Goal: Check status: Check status

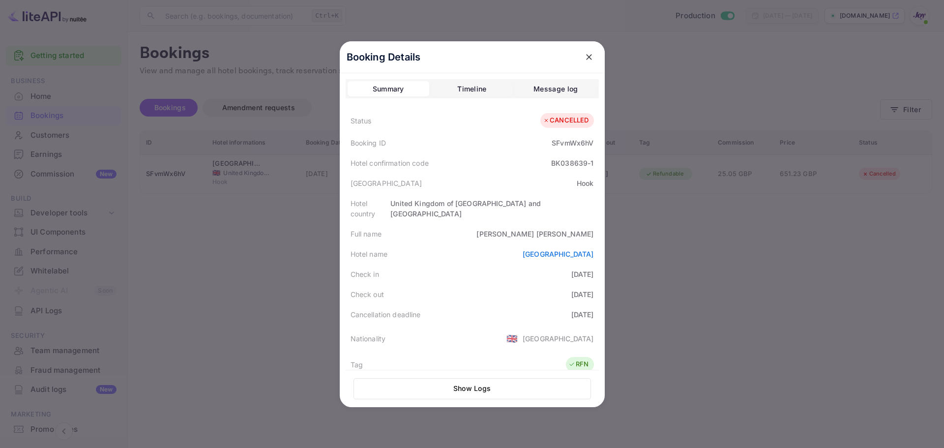
scroll to position [197, 0]
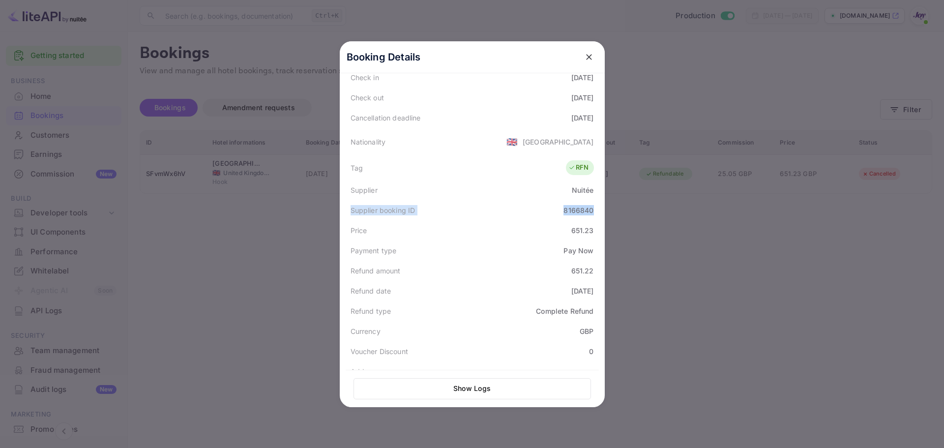
click at [688, 291] on div at bounding box center [472, 224] width 944 height 448
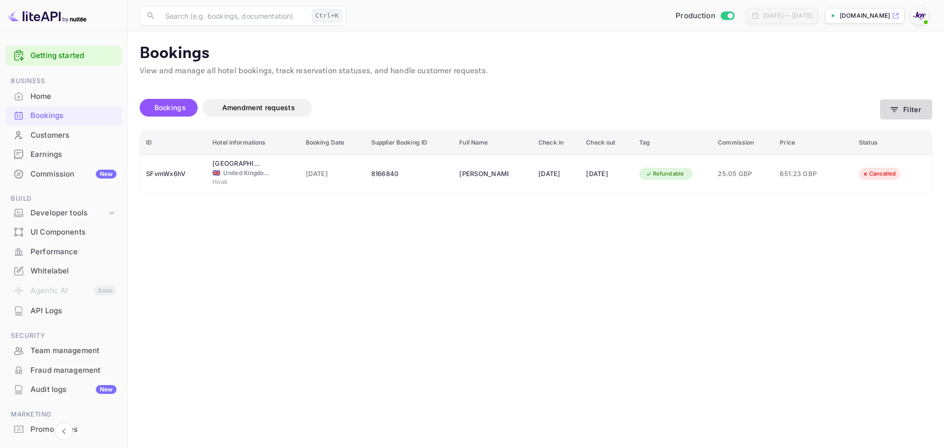
click at [896, 114] on icon "button" at bounding box center [895, 110] width 10 height 10
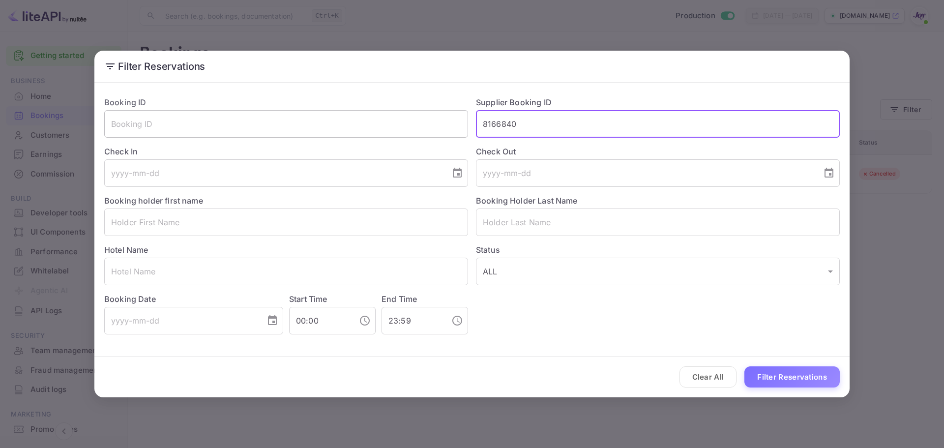
drag, startPoint x: 558, startPoint y: 122, endPoint x: 418, endPoint y: 128, distance: 140.8
click at [418, 128] on div "Booking ID ​ Supplier Booking ID 8166840 ​ Check In ​ Check Out ​ Booking holde…" at bounding box center [468, 212] width 744 height 246
paste input "9238419"
type input "9238419"
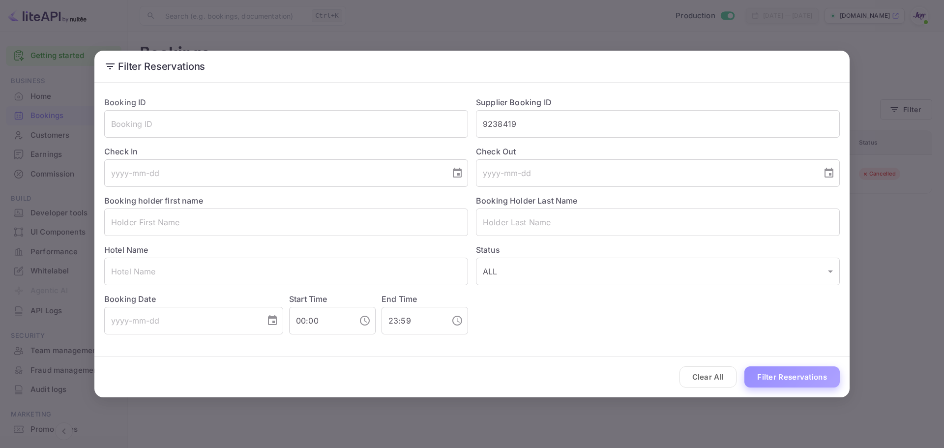
click at [797, 376] on button "Filter Reservations" at bounding box center [792, 376] width 95 height 21
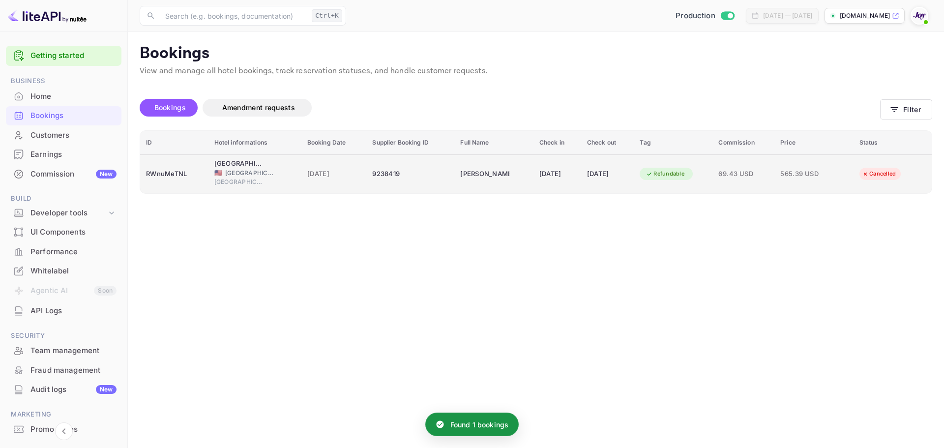
click at [409, 186] on td "9238419" at bounding box center [410, 173] width 88 height 39
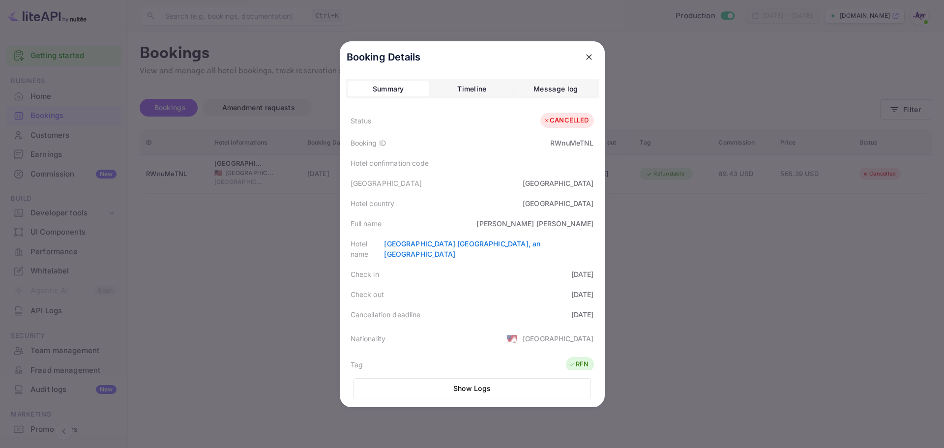
click at [473, 90] on div "Timeline" at bounding box center [471, 89] width 29 height 12
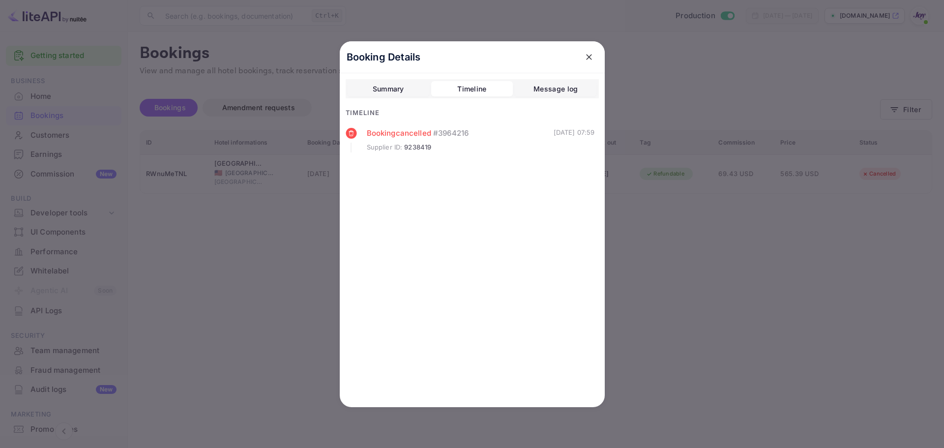
click at [392, 91] on div "Summary" at bounding box center [388, 89] width 31 height 12
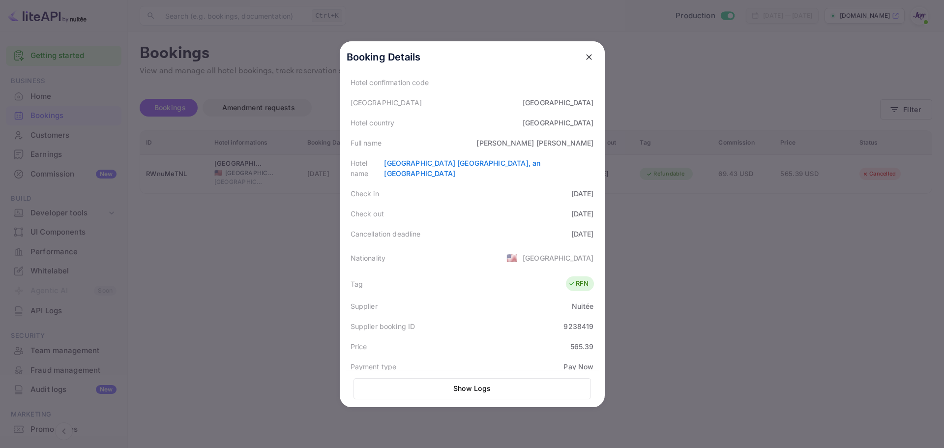
scroll to position [242, 0]
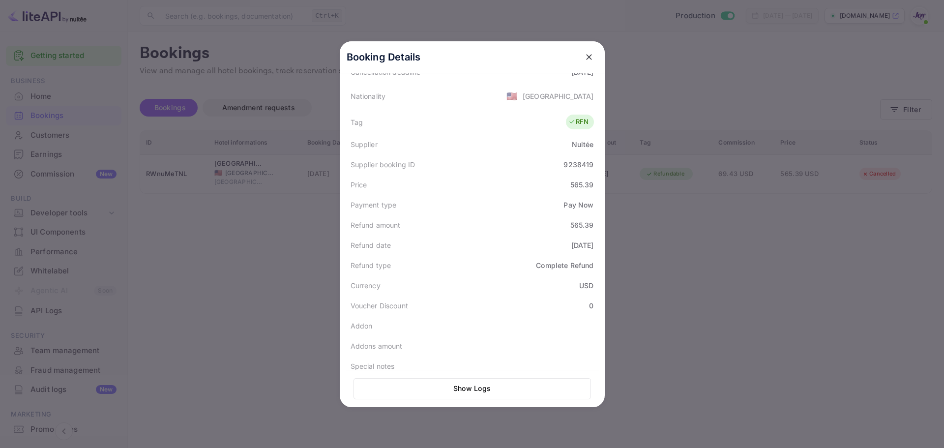
drag, startPoint x: 257, startPoint y: 241, endPoint x: 249, endPoint y: 245, distance: 8.6
click at [254, 241] on div at bounding box center [472, 224] width 944 height 448
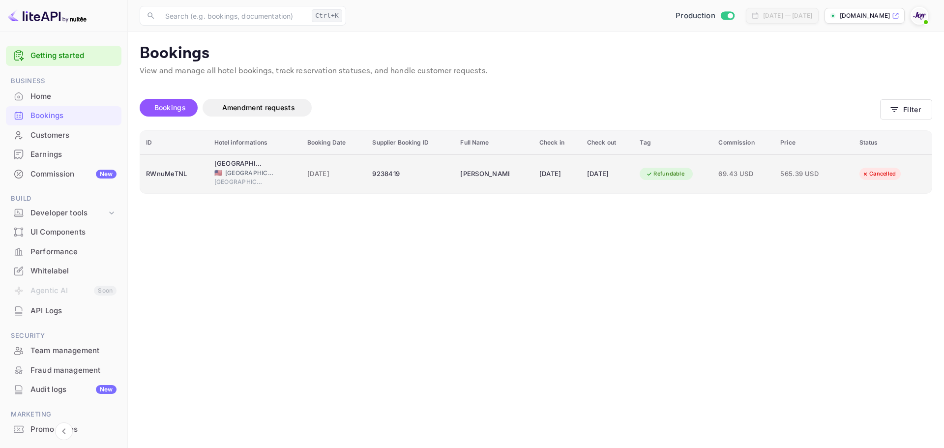
click at [421, 173] on div "9238419" at bounding box center [410, 174] width 76 height 16
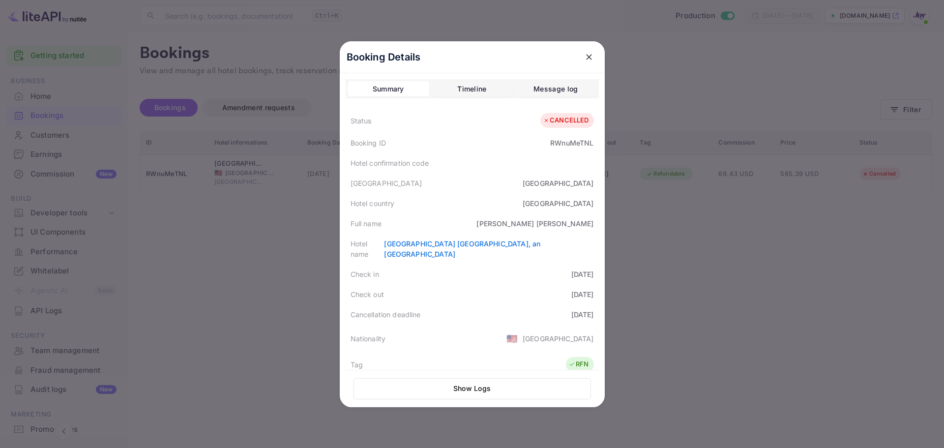
click at [468, 88] on div "Timeline" at bounding box center [471, 89] width 29 height 12
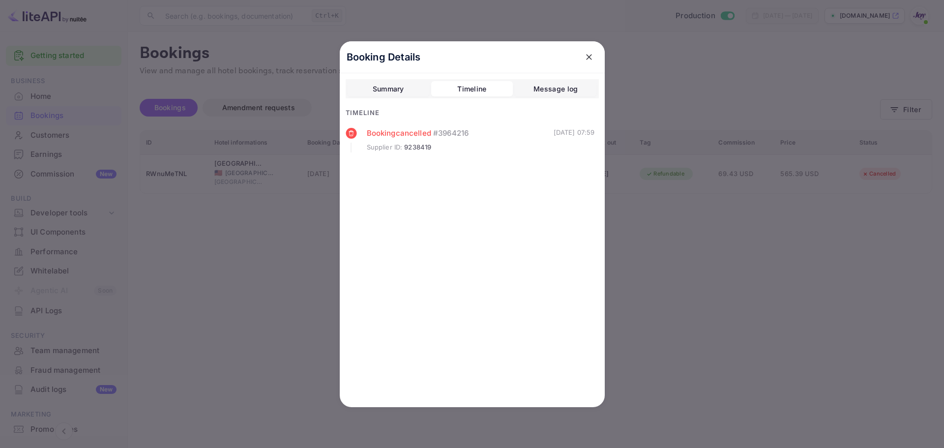
click at [304, 48] on div at bounding box center [472, 224] width 944 height 448
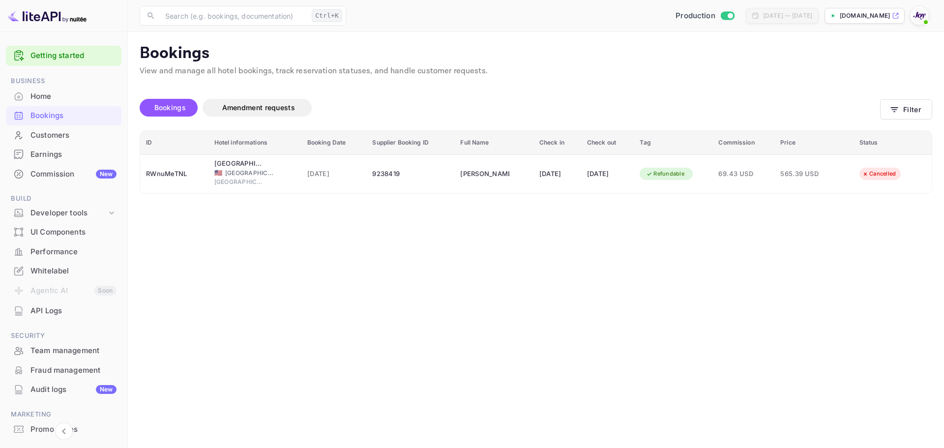
click at [388, 245] on main "Bookings View and manage all hotel bookings, track reservation statuses, and ha…" at bounding box center [536, 240] width 816 height 416
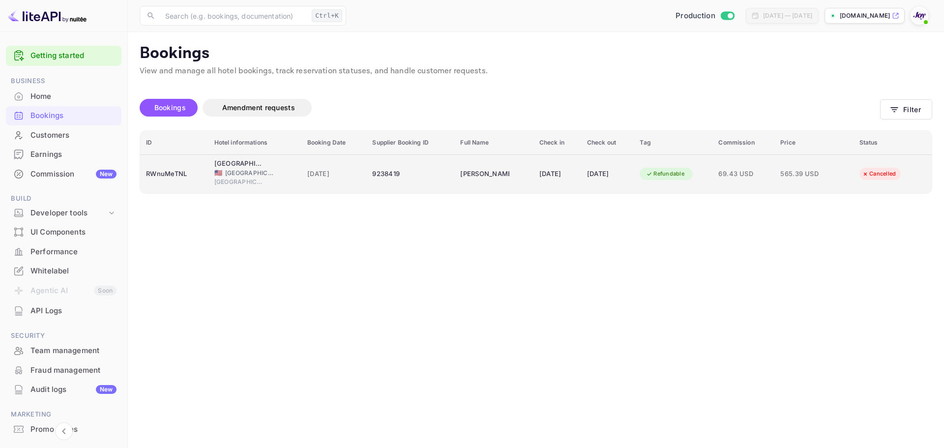
click at [438, 189] on td "9238419" at bounding box center [410, 173] width 88 height 39
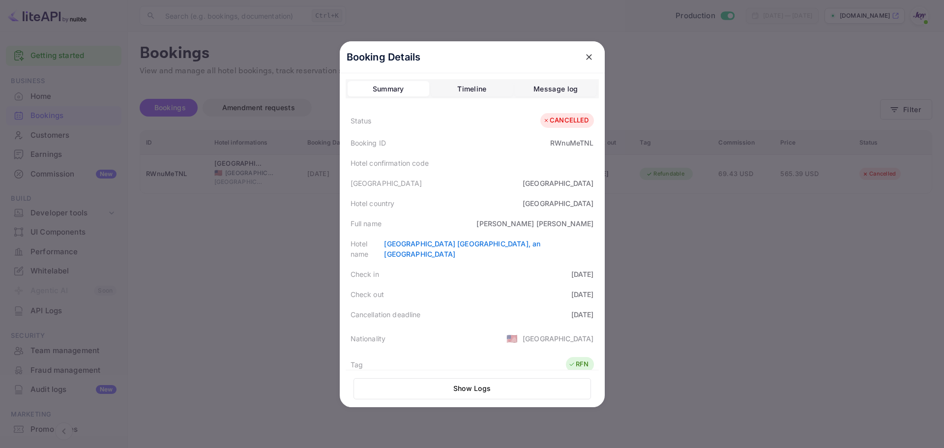
drag, startPoint x: 585, startPoint y: 58, endPoint x: 266, endPoint y: 12, distance: 322.0
click at [574, 58] on div "Booking Details" at bounding box center [472, 57] width 265 height 32
drag, startPoint x: 757, startPoint y: 83, endPoint x: 750, endPoint y: 82, distance: 8.0
click at [756, 82] on div at bounding box center [472, 224] width 944 height 448
